Goal: Task Accomplishment & Management: Manage account settings

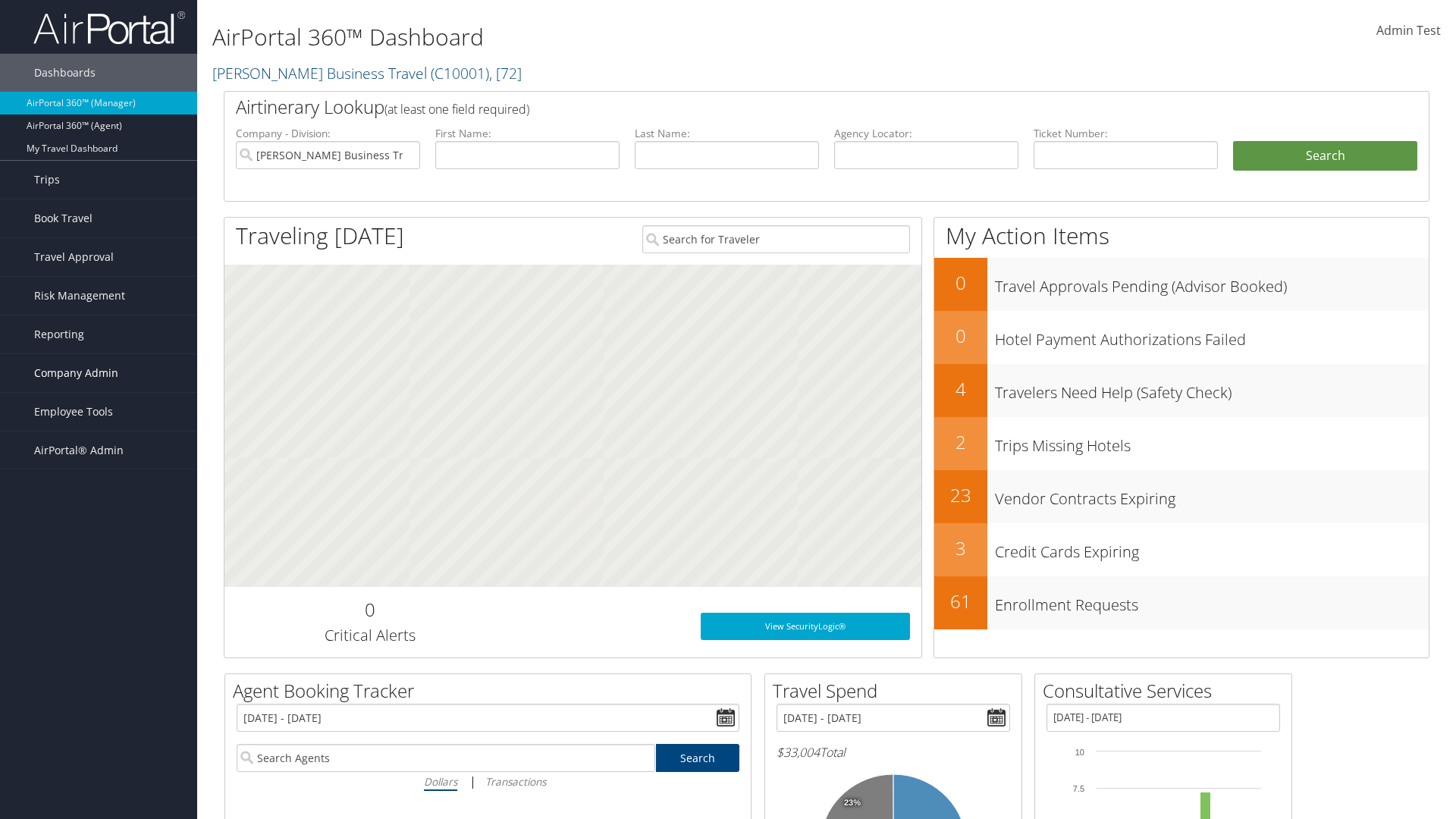
click at [99, 373] on span "Company Admin" at bounding box center [75, 373] width 84 height 38
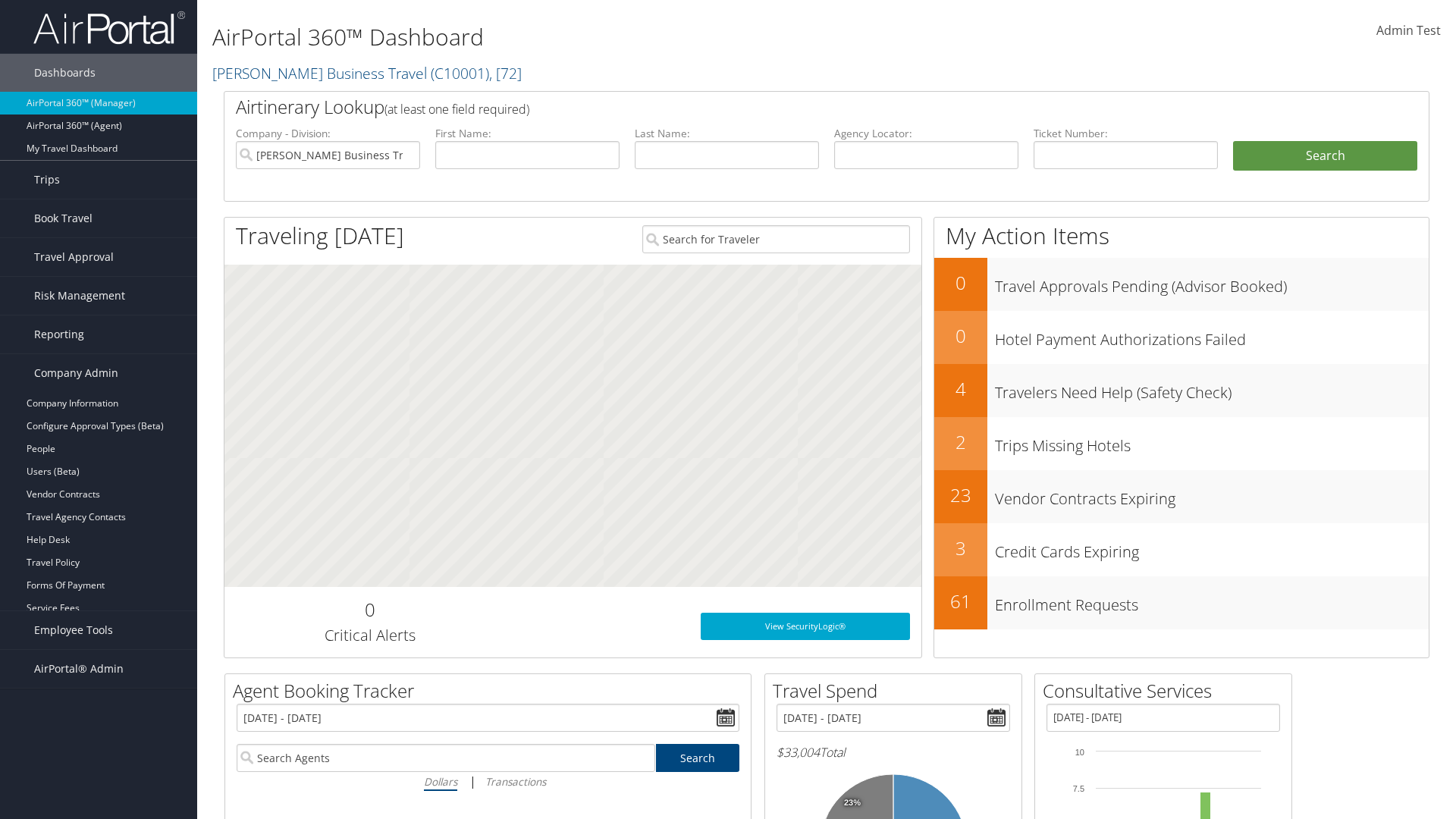
click at [99, 699] on link "Airtinerary® Settings" at bounding box center [98, 699] width 197 height 23
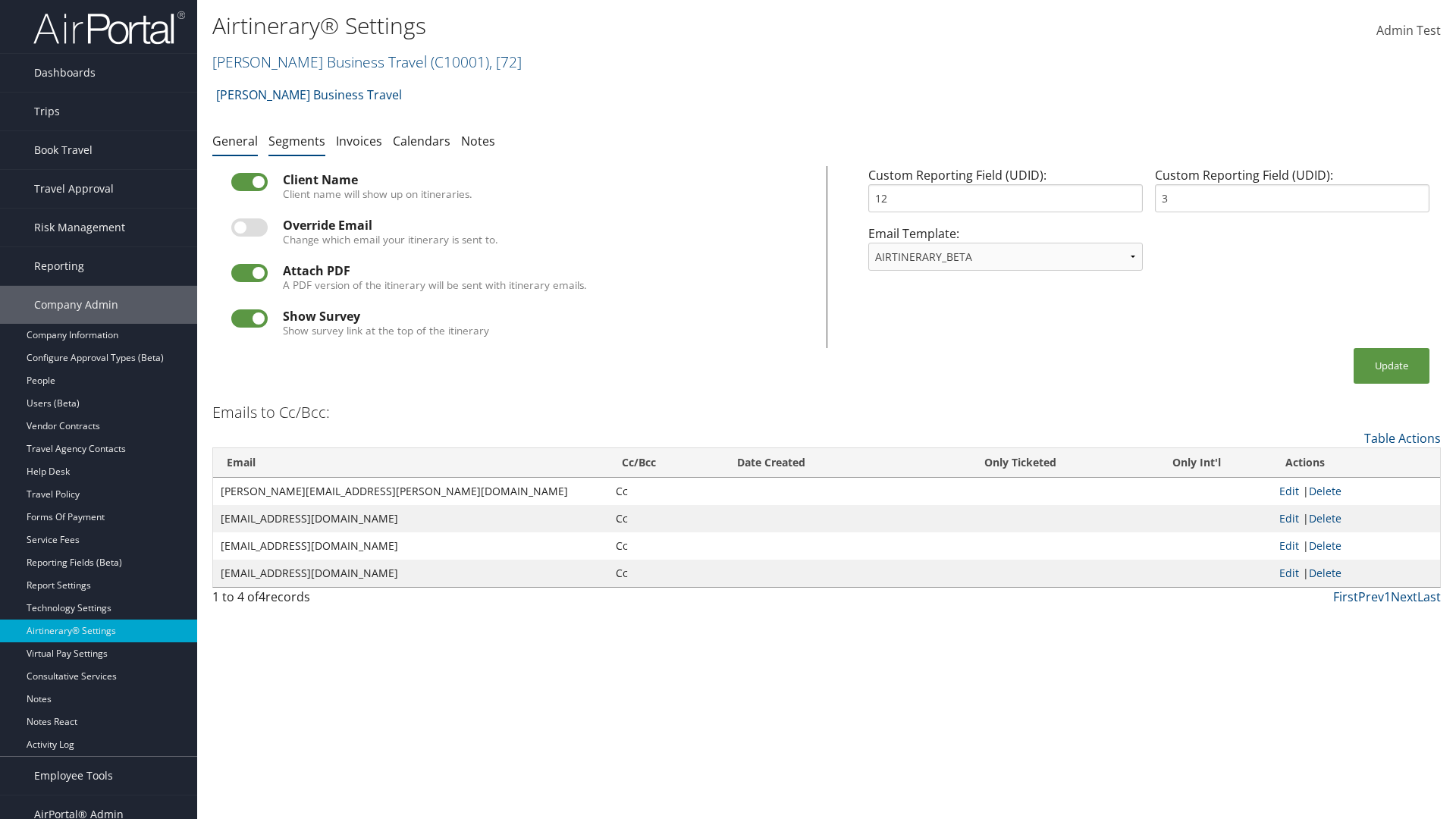
click at [297, 141] on link "Segments" at bounding box center [297, 141] width 57 height 16
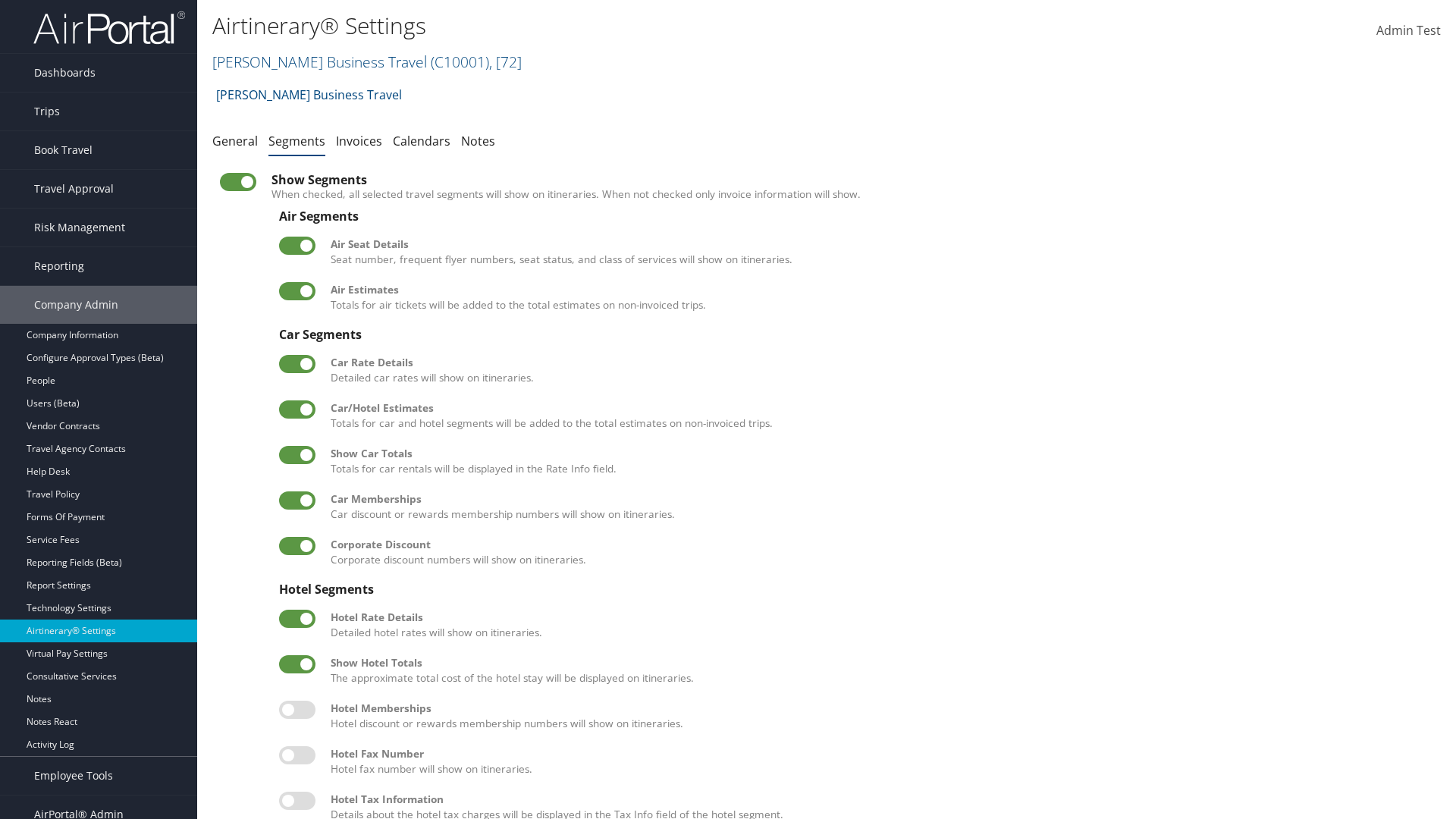
click at [298, 409] on label at bounding box center [297, 409] width 36 height 18
click at [297, 409] on input "checkbox" at bounding box center [291, 412] width 10 height 10
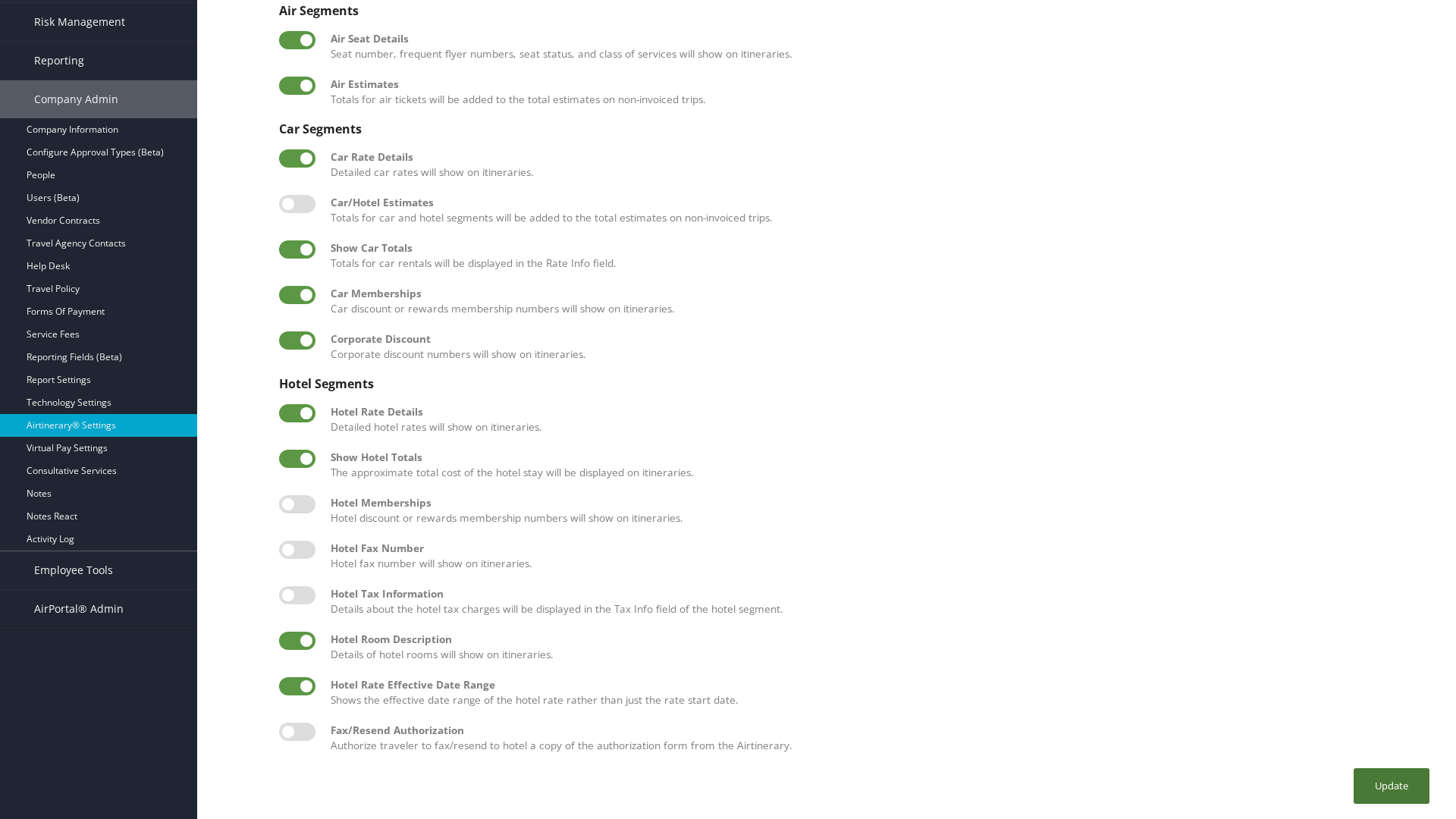
click at [1392, 785] on button "Update" at bounding box center [1392, 785] width 76 height 35
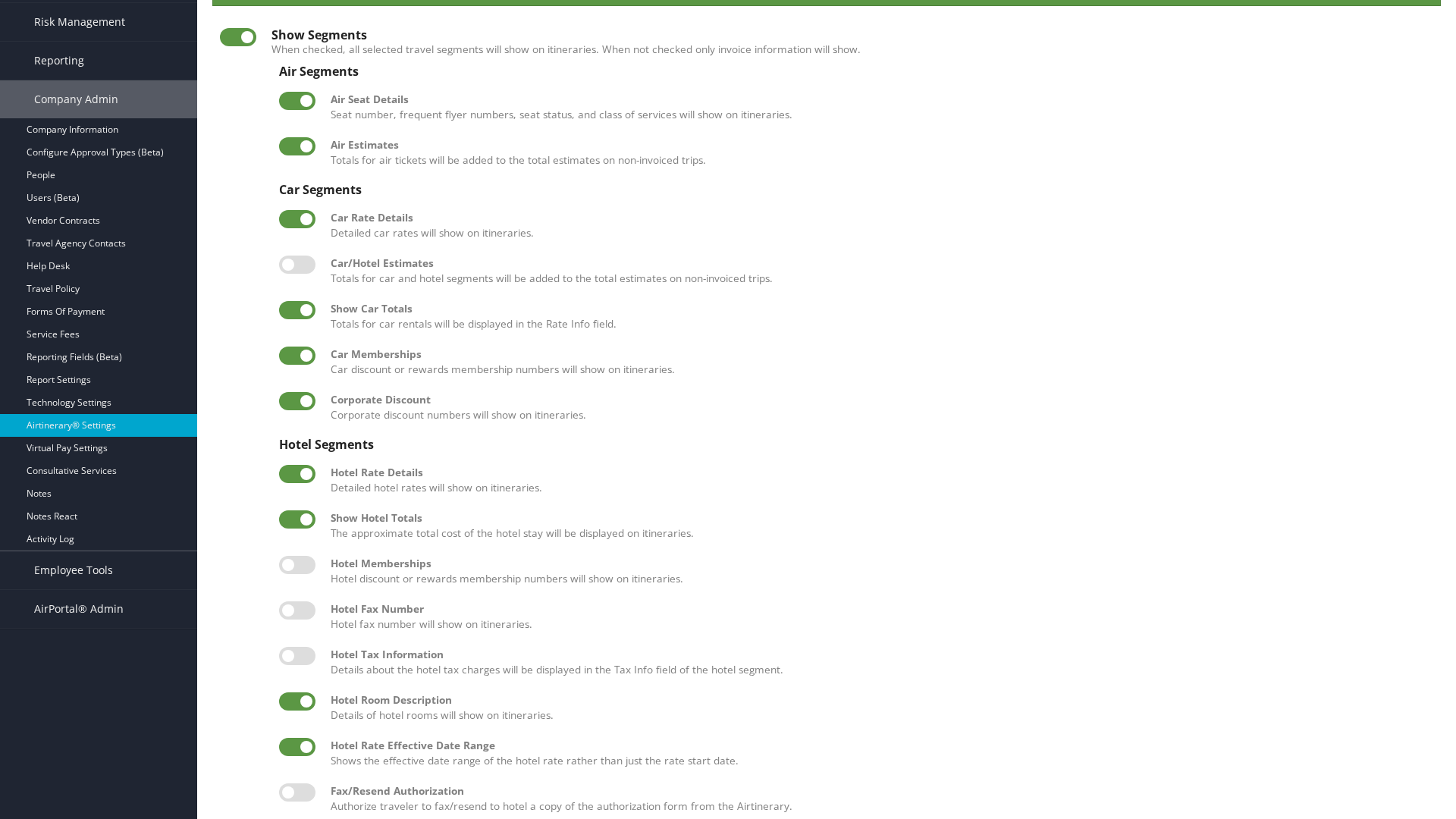
click at [298, 264] on label at bounding box center [297, 264] width 36 height 18
click at [297, 264] on input "checkbox" at bounding box center [291, 267] width 10 height 10
checkbox input "true"
